Goal: Share content

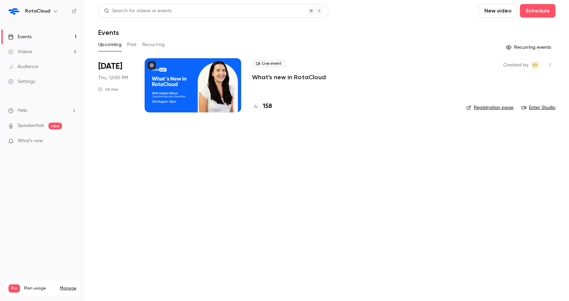
click at [272, 70] on div "Live event What's new in [GEOGRAPHIC_DATA]" at bounding box center [354, 71] width 204 height 22
click at [283, 74] on p "What's new in RotaCloud" at bounding box center [289, 77] width 74 height 8
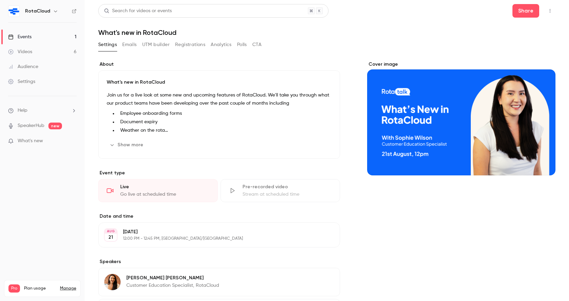
click at [548, 11] on icon "button" at bounding box center [549, 10] width 5 height 5
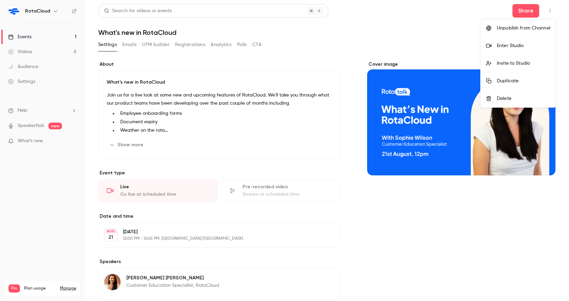
click at [511, 66] on div "Invite to Studio" at bounding box center [524, 63] width 54 height 7
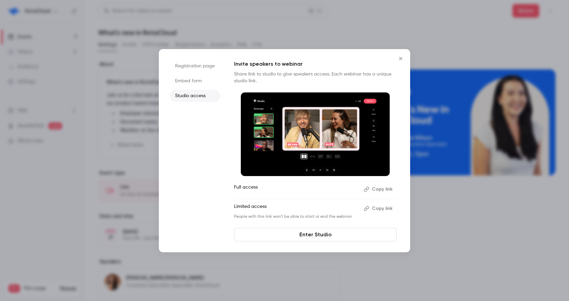
click at [383, 189] on button "Copy link" at bounding box center [379, 189] width 36 height 11
